Goal: Task Accomplishment & Management: Use online tool/utility

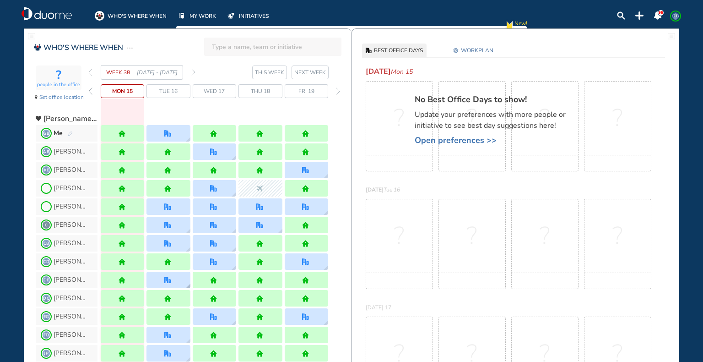
click at [168, 278] on img "office" at bounding box center [167, 280] width 7 height 7
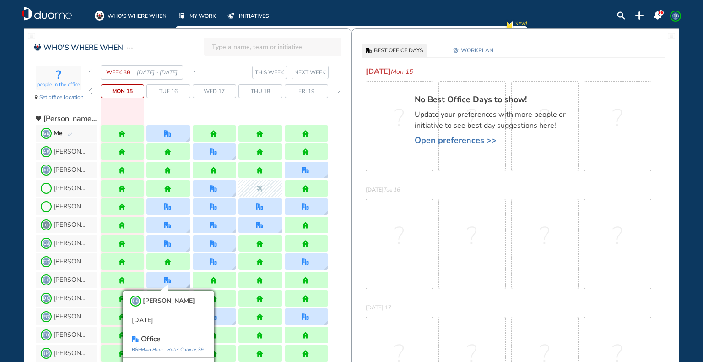
scroll to position [13, 0]
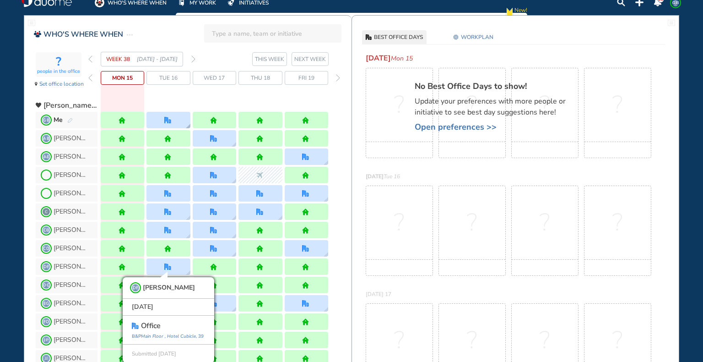
click at [170, 119] on img "office" at bounding box center [167, 120] width 7 height 7
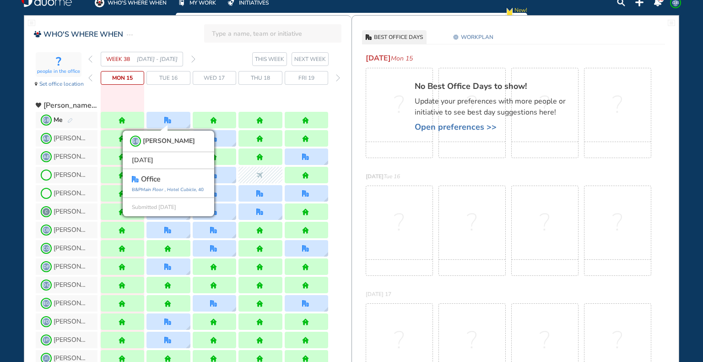
click at [193, 57] on img "forward week" at bounding box center [193, 58] width 4 height 7
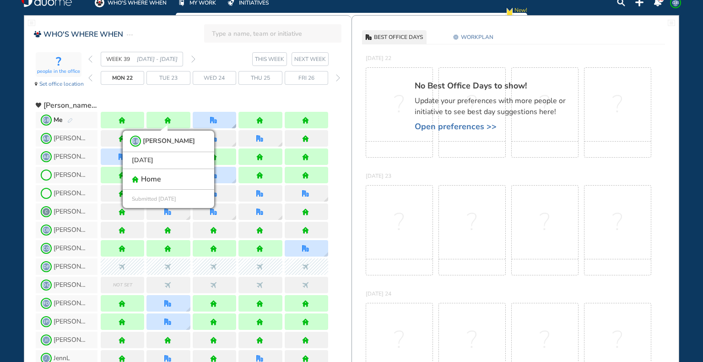
click at [230, 121] on div at bounding box center [214, 120] width 43 height 16
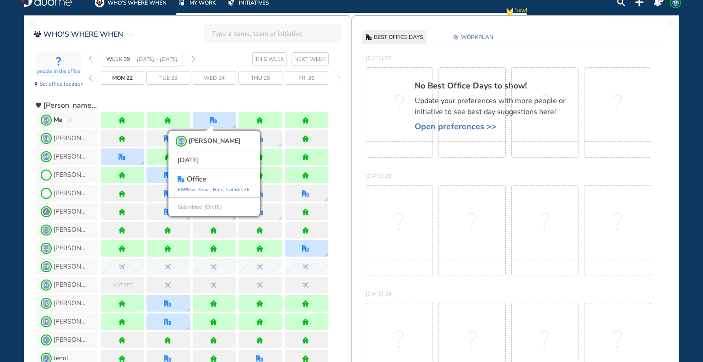
click at [192, 57] on img "forward week" at bounding box center [193, 58] width 4 height 7
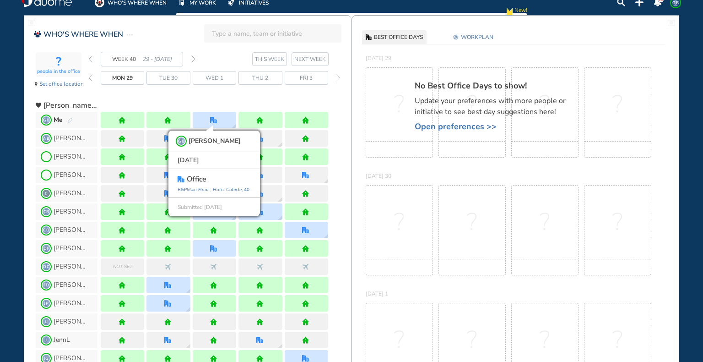
click at [192, 57] on img "forward week" at bounding box center [193, 58] width 4 height 7
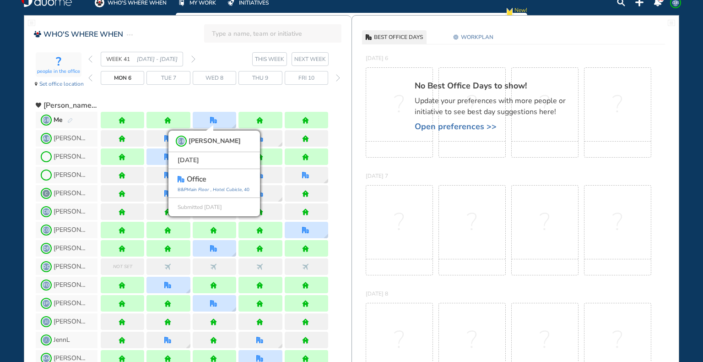
click at [192, 57] on img "forward week" at bounding box center [193, 58] width 4 height 7
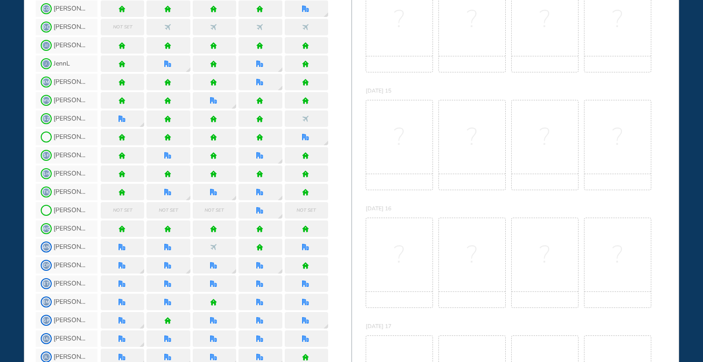
scroll to position [0, 0]
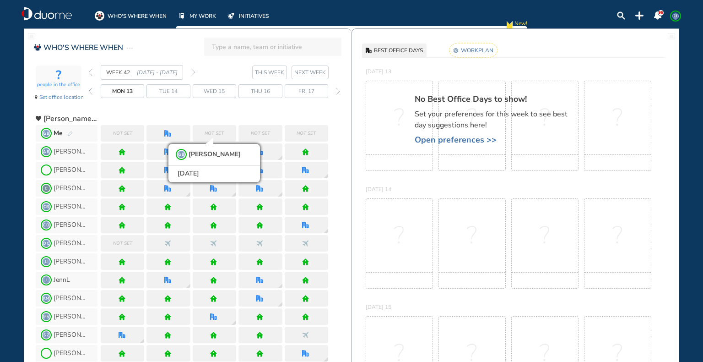
click at [120, 89] on span "Mon 13" at bounding box center [122, 91] width 21 height 9
click at [70, 130] on div "Me" at bounding box center [63, 133] width 19 height 9
click at [69, 131] on img "pen-edit" at bounding box center [69, 134] width 5 height 6
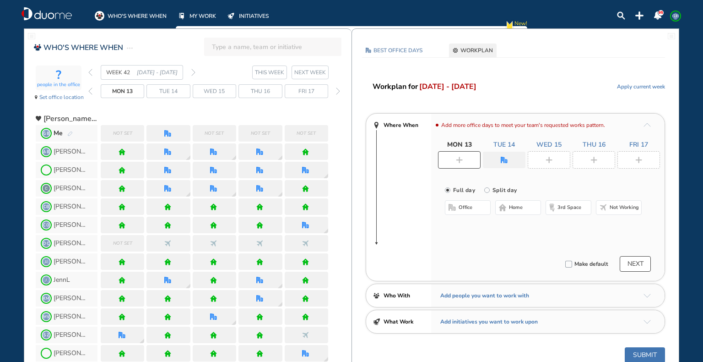
click at [458, 158] on img "plus-rounded-bdbdbd" at bounding box center [459, 160] width 7 height 7
click at [517, 206] on span "home" at bounding box center [516, 207] width 14 height 7
click at [479, 206] on button "office" at bounding box center [468, 207] width 46 height 15
click at [458, 160] on img "office" at bounding box center [459, 160] width 7 height 7
click at [511, 209] on span "home" at bounding box center [516, 207] width 14 height 7
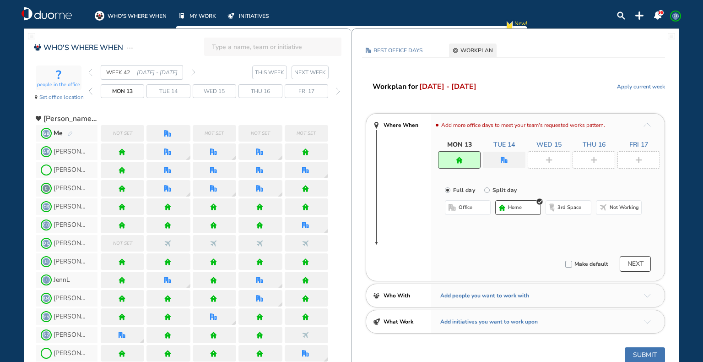
click at [506, 159] on img "office" at bounding box center [504, 160] width 7 height 7
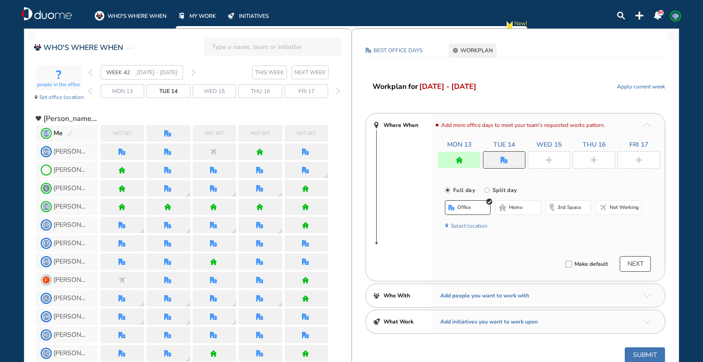
click at [512, 206] on span "home" at bounding box center [516, 207] width 14 height 7
click at [542, 158] on div at bounding box center [549, 159] width 43 height 17
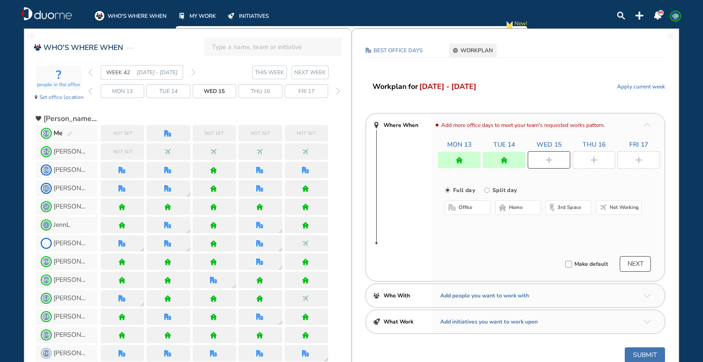
click at [470, 206] on span "office" at bounding box center [466, 207] width 14 height 7
click at [595, 158] on img "plus-rounded-bdbdbd" at bounding box center [594, 160] width 7 height 7
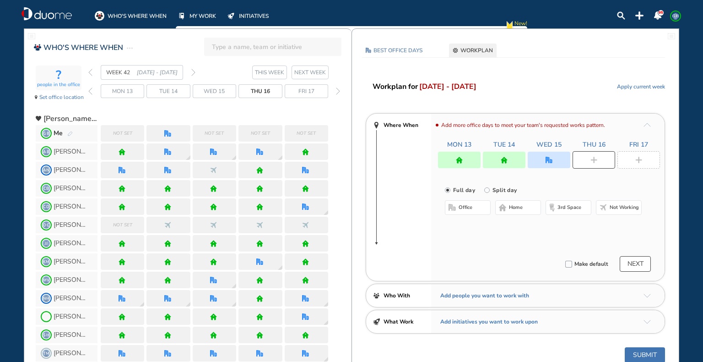
click at [519, 205] on span "home" at bounding box center [516, 207] width 14 height 7
click at [634, 157] on div at bounding box center [639, 159] width 43 height 17
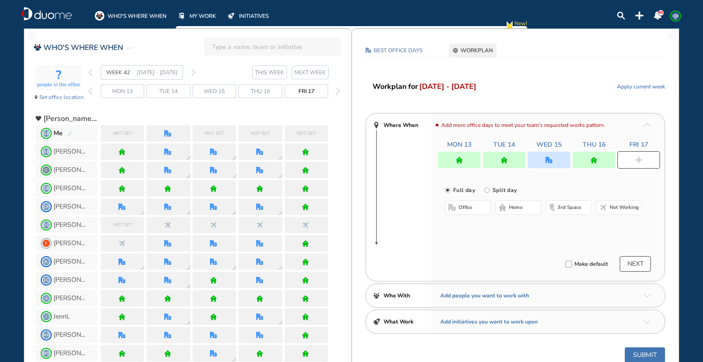
click at [515, 204] on span "home" at bounding box center [516, 207] width 14 height 7
click at [553, 157] on div at bounding box center [549, 160] width 43 height 16
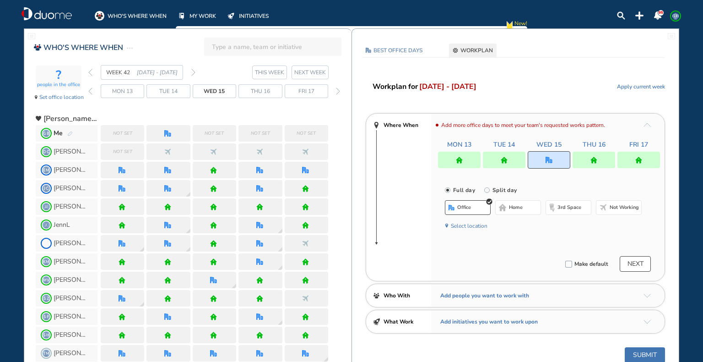
click at [464, 225] on button "Select location" at bounding box center [469, 225] width 37 height 9
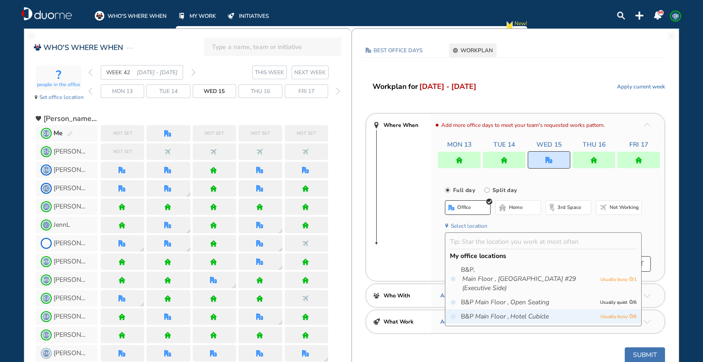
click at [519, 315] on icon "Hotel Cubicle" at bounding box center [529, 316] width 38 height 9
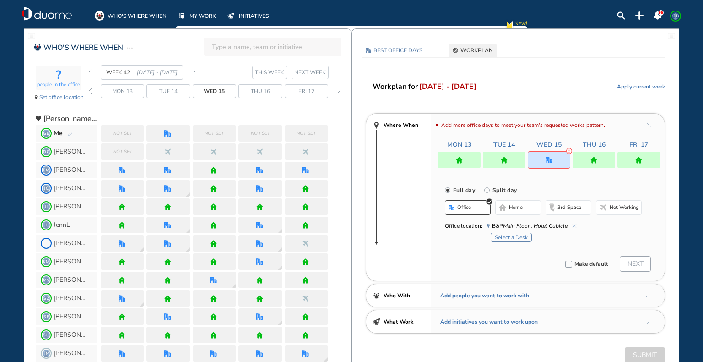
click at [524, 237] on button "Select a Desk" at bounding box center [511, 237] width 41 height 9
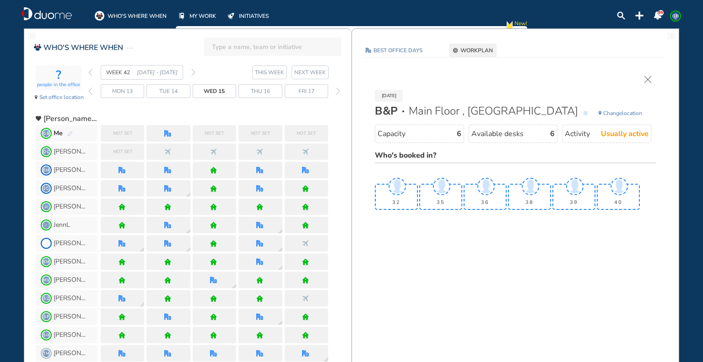
click at [89, 90] on img "back day" at bounding box center [90, 90] width 4 height 7
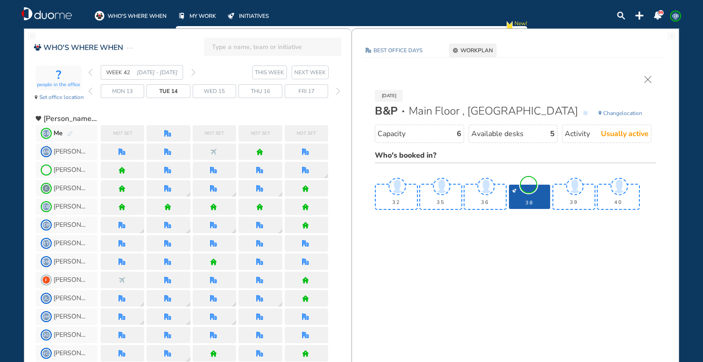
click at [91, 87] on div "Mon 13 Tue 14 Wed 15 Thu 16 Fri 17" at bounding box center [215, 91] width 254 height 14
click at [90, 90] on img "back day" at bounding box center [90, 90] width 4 height 7
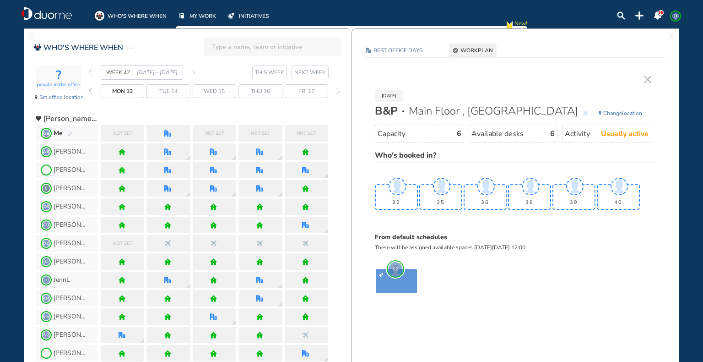
click at [90, 69] on img "back week" at bounding box center [90, 72] width 4 height 7
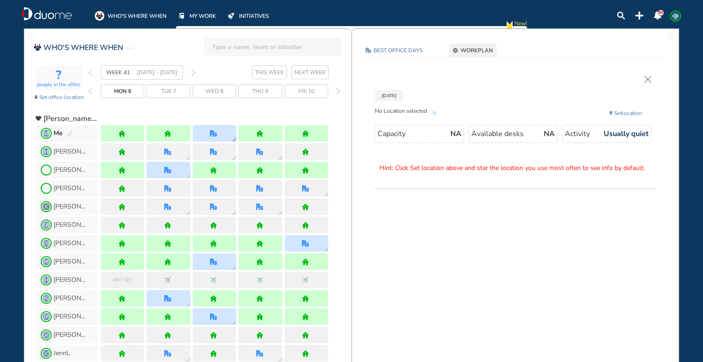
click at [215, 130] on img "office" at bounding box center [213, 133] width 7 height 7
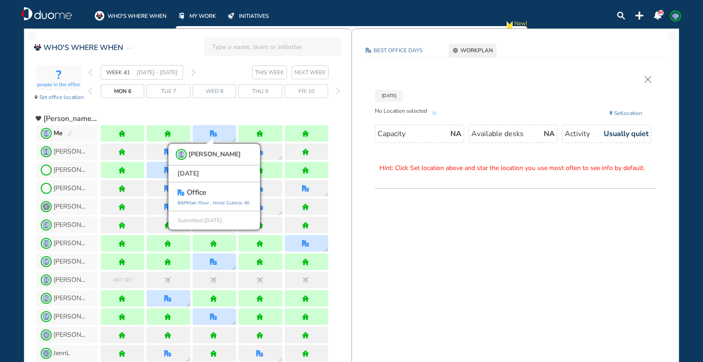
click at [88, 89] on img "back day" at bounding box center [90, 90] width 4 height 7
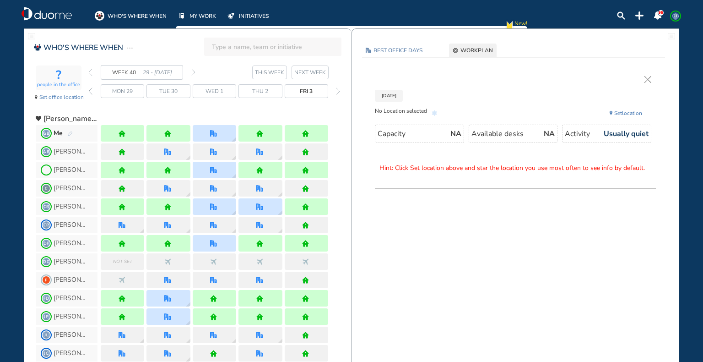
click at [91, 88] on img "back day" at bounding box center [90, 90] width 4 height 7
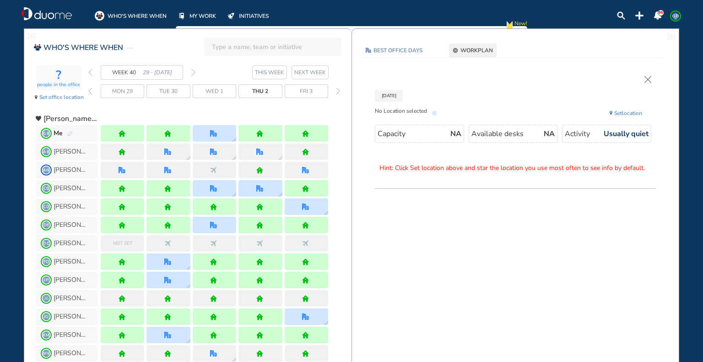
click at [89, 71] on img "back week" at bounding box center [90, 72] width 4 height 7
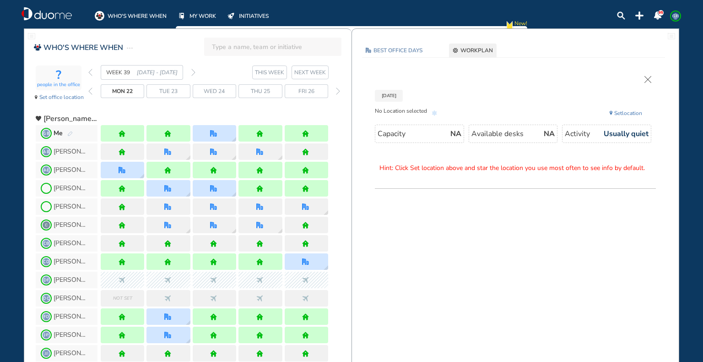
click at [90, 89] on img "back day" at bounding box center [90, 90] width 4 height 7
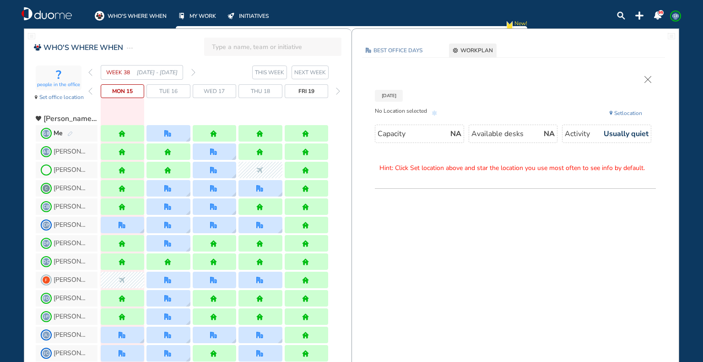
click at [675, 15] on span "GB" at bounding box center [675, 15] width 7 height 7
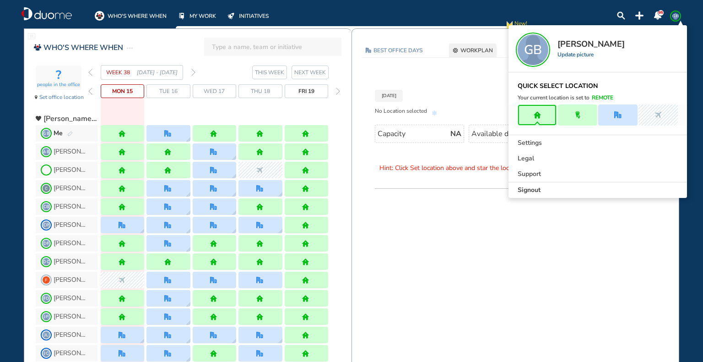
click at [553, 189] on div "Signout" at bounding box center [598, 190] width 179 height 16
